Goal: Transaction & Acquisition: Purchase product/service

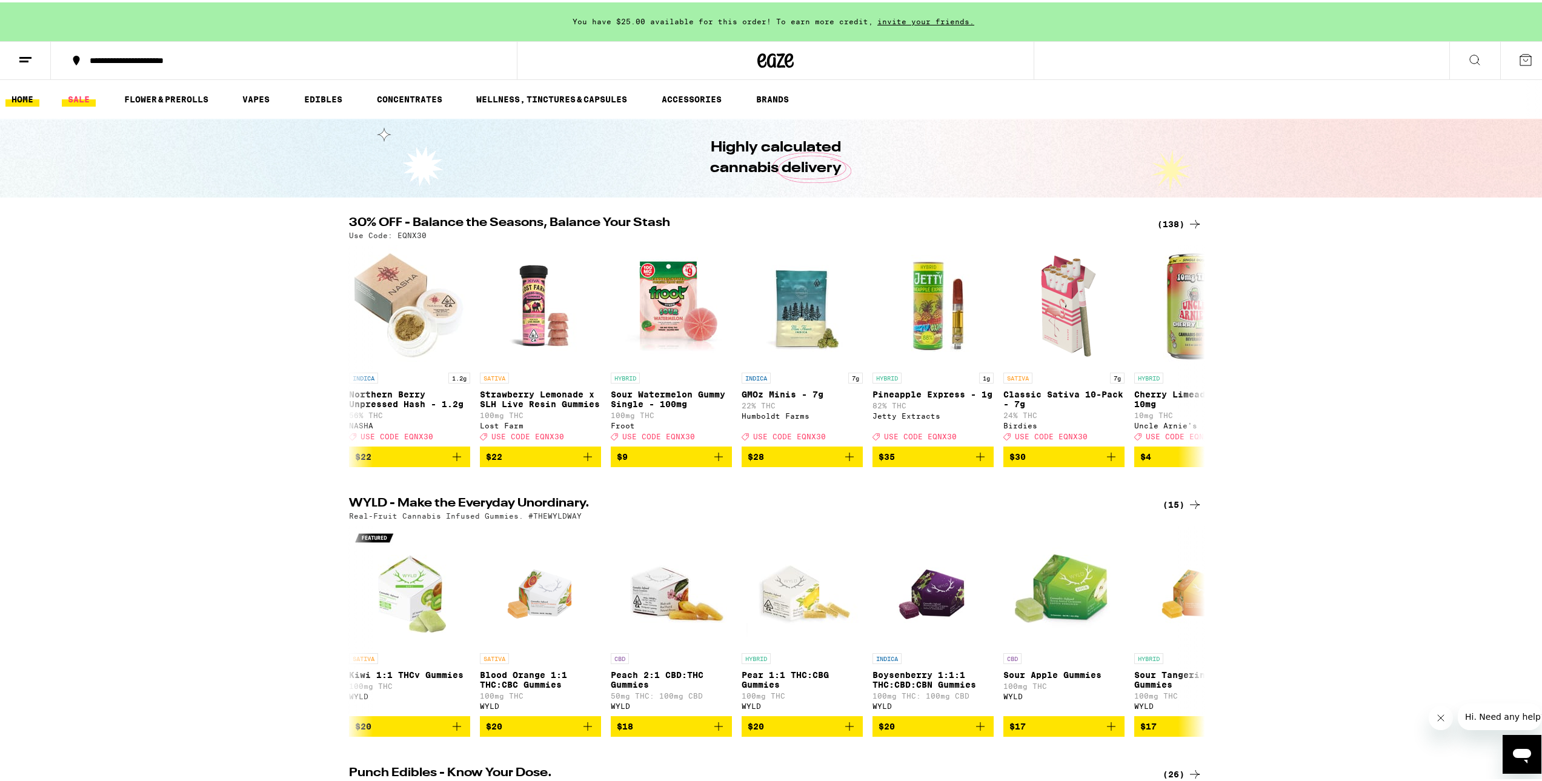
click at [87, 103] on link "SALE" at bounding box center [79, 97] width 34 height 15
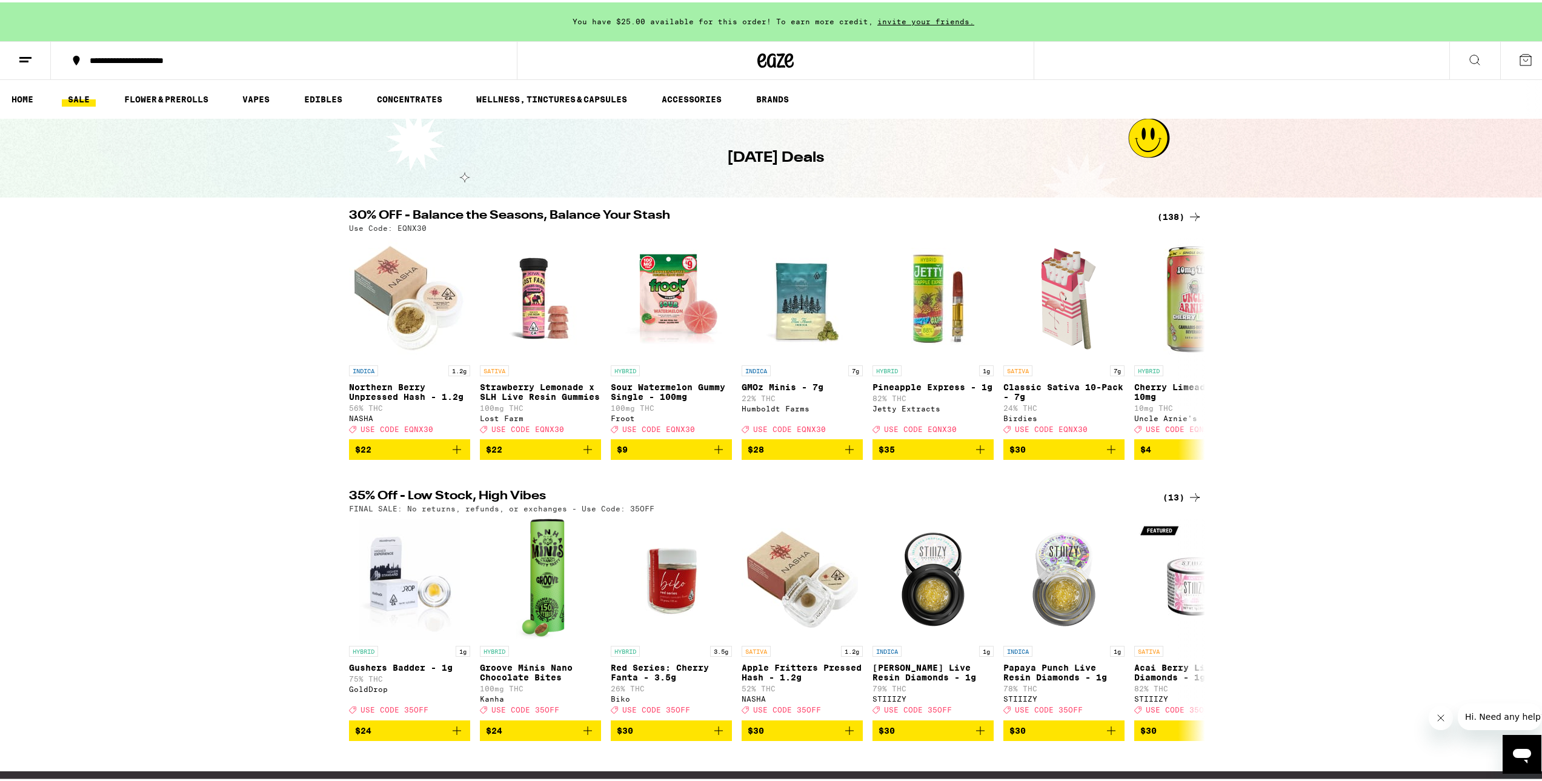
click at [1176, 214] on div "(138)" at bounding box center [1179, 214] width 45 height 15
